Goal: Information Seeking & Learning: Learn about a topic

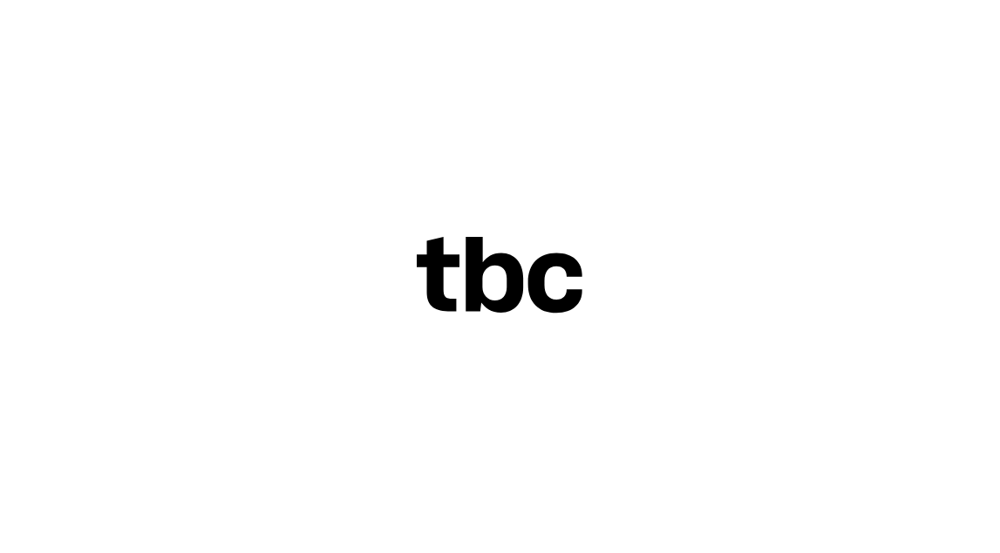
scroll to position [4, 0]
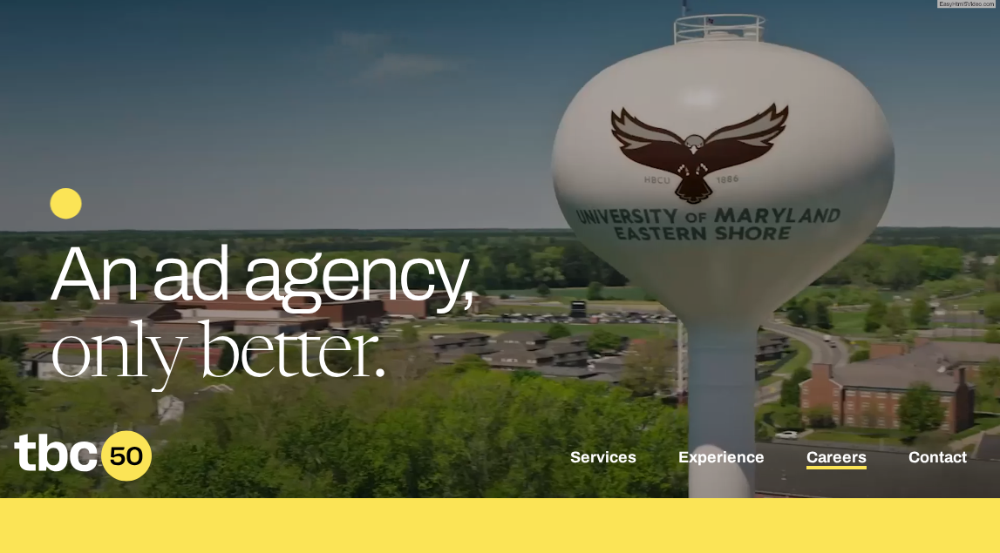
click at [839, 458] on link "Careers" at bounding box center [836, 459] width 60 height 21
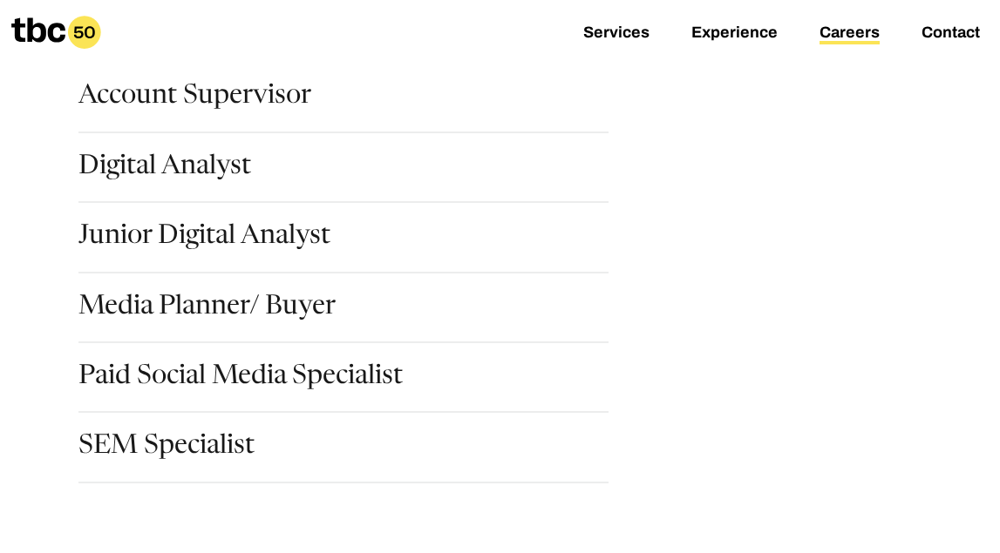
scroll to position [350, 0]
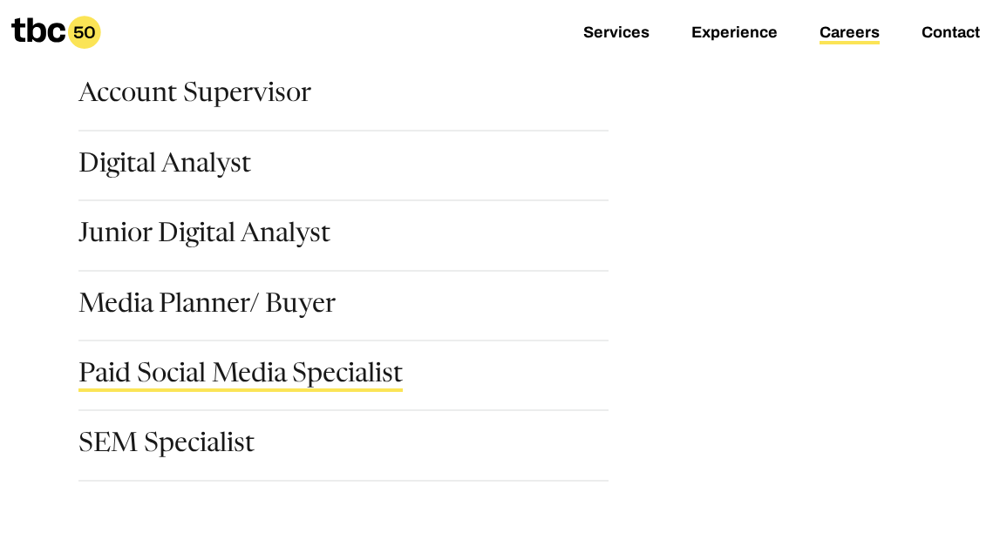
click at [340, 377] on link "Paid Social Media Specialist" at bounding box center [240, 378] width 324 height 30
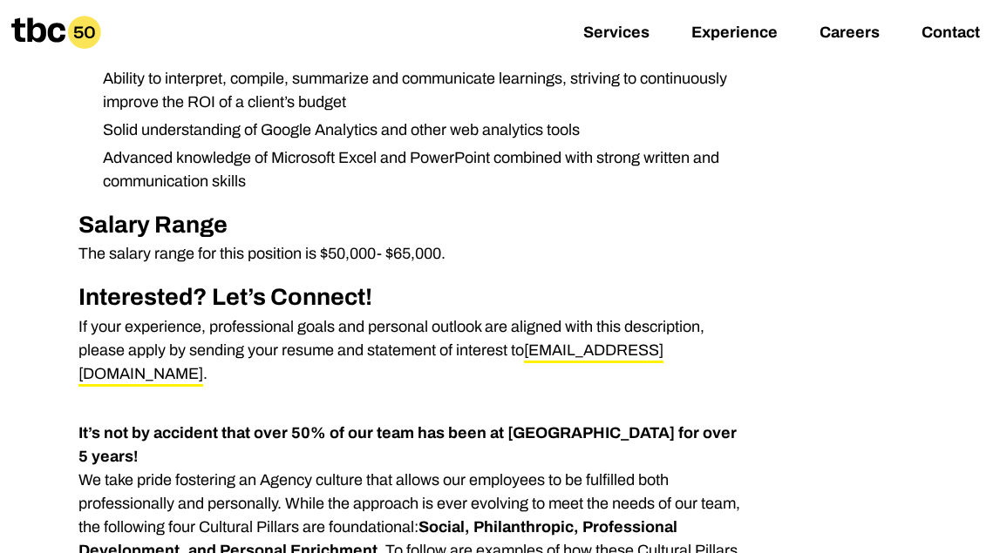
scroll to position [1086, 0]
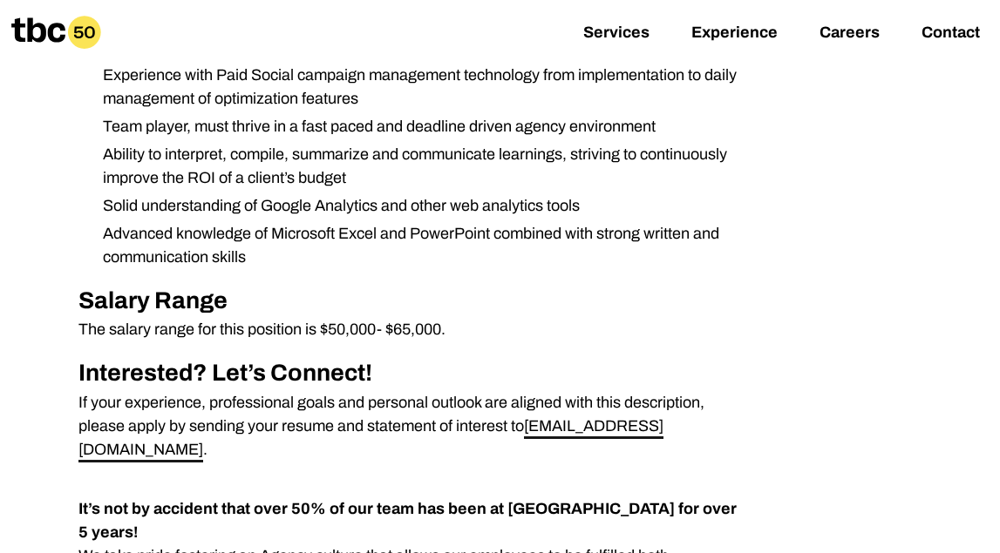
click at [574, 423] on link "[EMAIL_ADDRESS][DOMAIN_NAME]" at bounding box center [370, 440] width 585 height 45
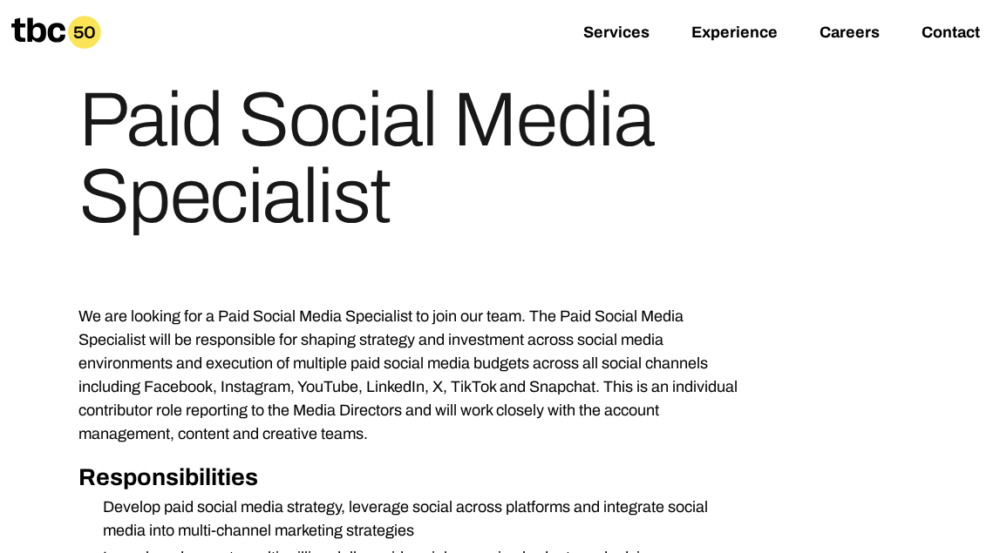
scroll to position [0, 0]
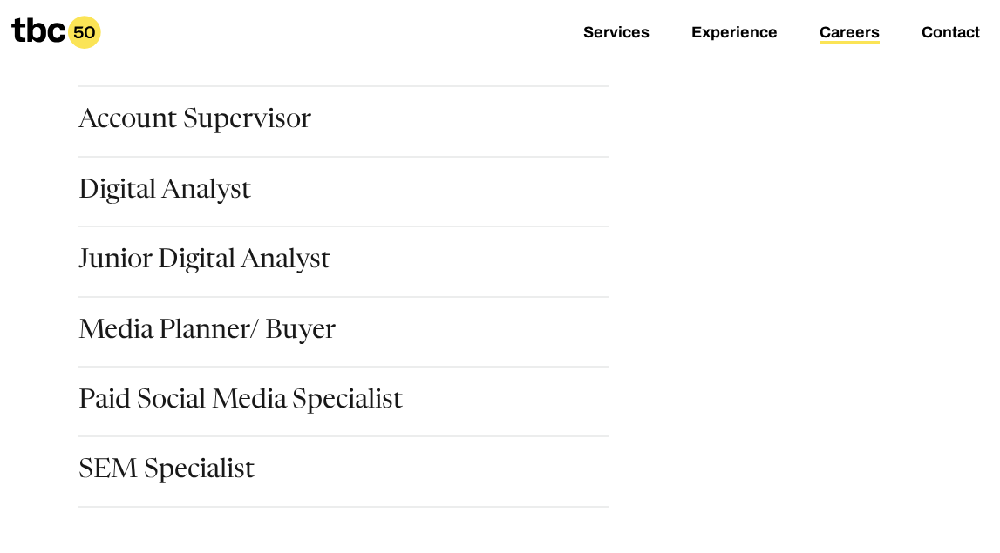
scroll to position [322, 0]
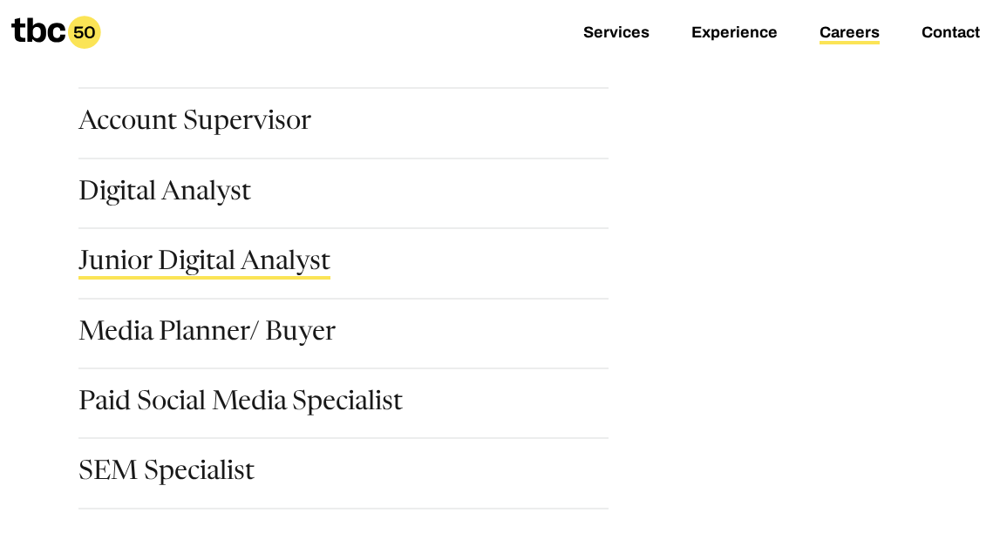
click at [231, 272] on link "Junior Digital Analyst" at bounding box center [204, 265] width 252 height 30
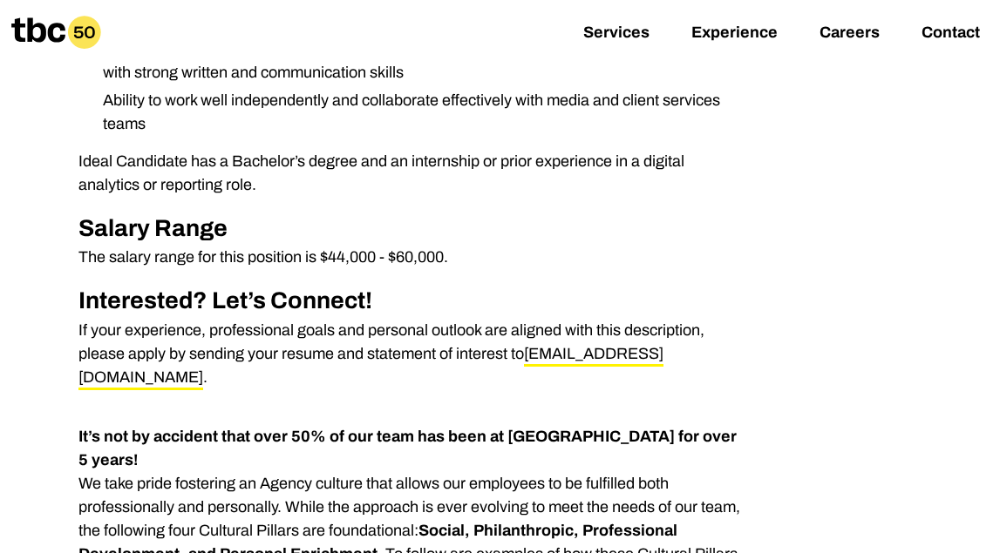
scroll to position [1026, 0]
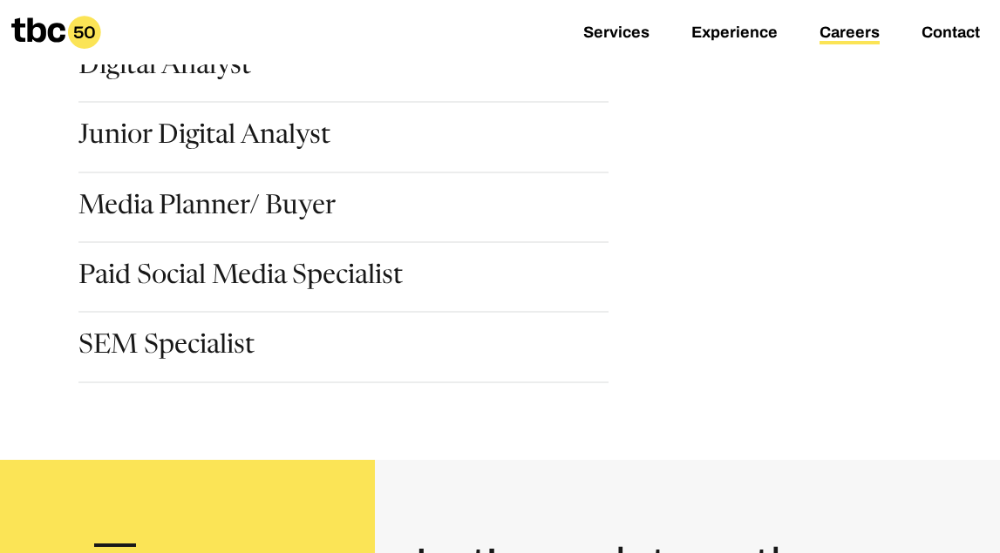
scroll to position [460, 0]
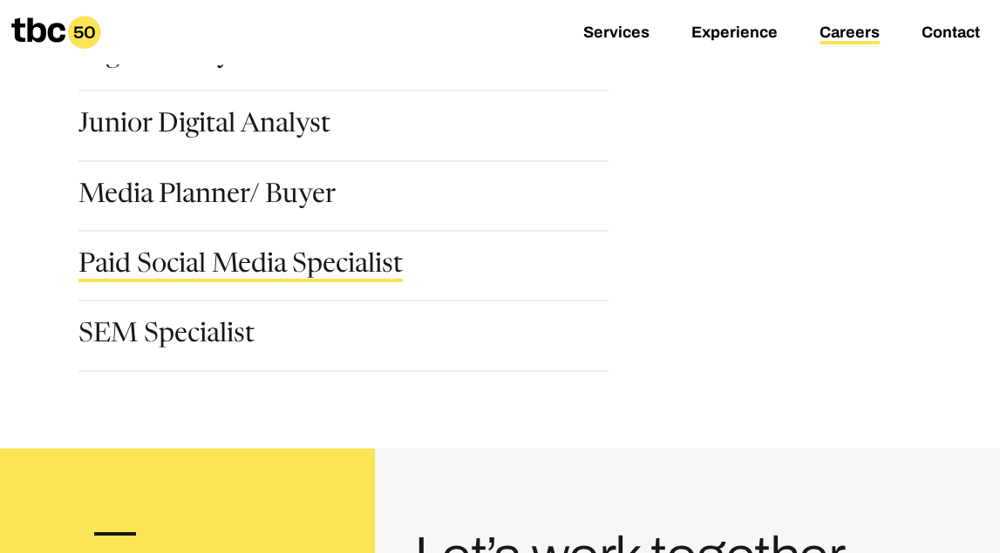
click at [182, 267] on link "Paid Social Media Specialist" at bounding box center [240, 268] width 324 height 30
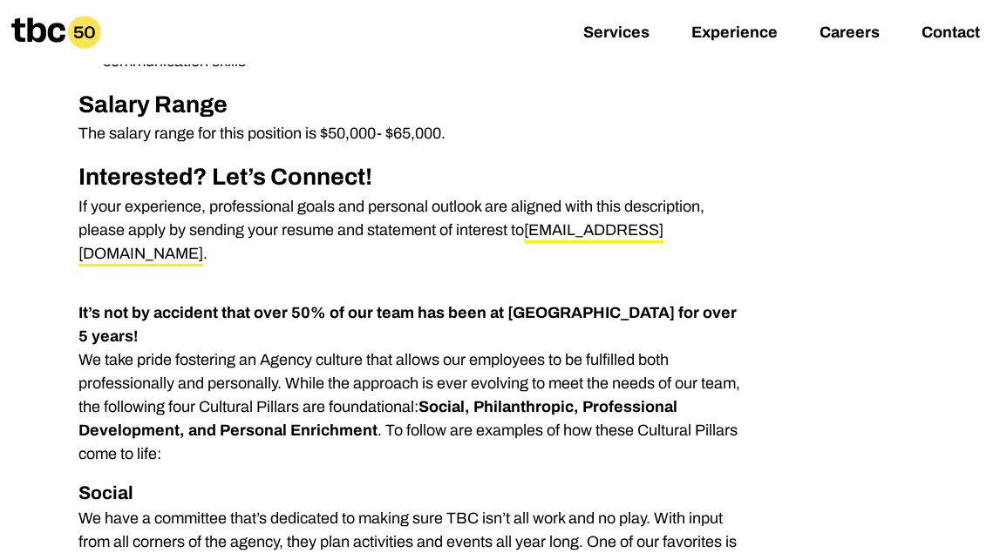
scroll to position [1236, 0]
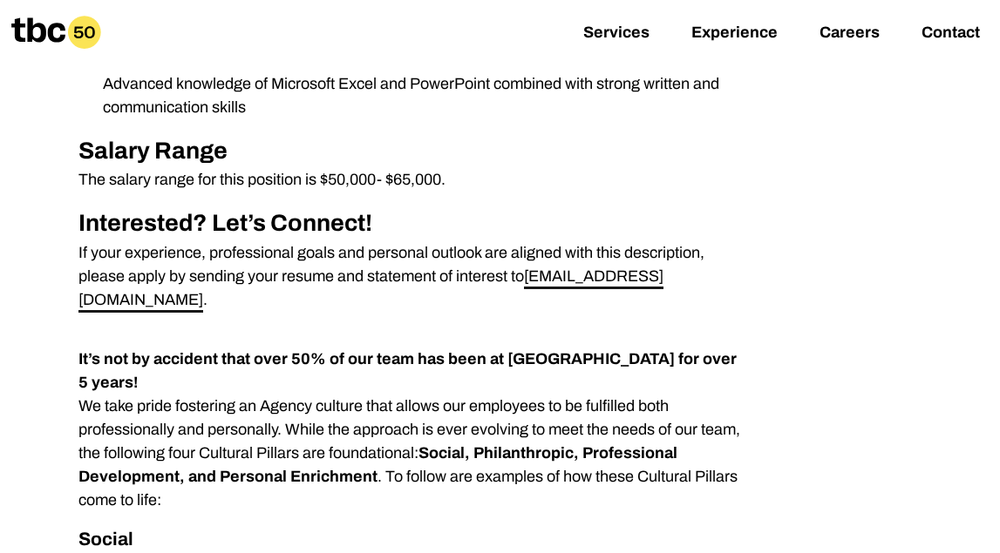
click at [547, 279] on link "[EMAIL_ADDRESS][DOMAIN_NAME]" at bounding box center [370, 290] width 585 height 45
